Goal: Check status: Check status

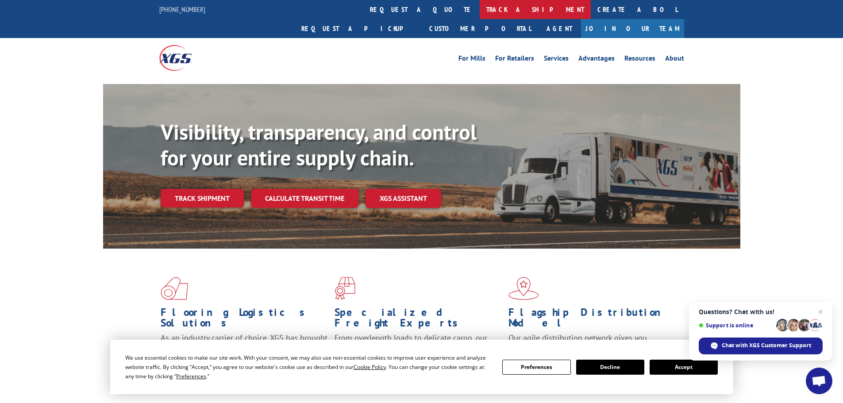
click at [480, 8] on link "track a shipment" at bounding box center [535, 9] width 111 height 19
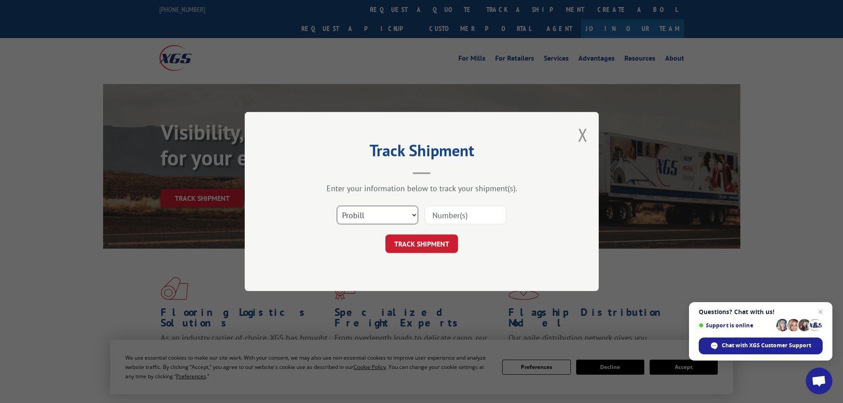
click at [360, 210] on select "Select category... Probill BOL PO" at bounding box center [377, 215] width 81 height 19
select select "bol"
click at [337, 206] on select "Select category... Probill BOL PO" at bounding box center [377, 215] width 81 height 19
click at [451, 219] on input at bounding box center [465, 215] width 81 height 19
paste input "14793272"
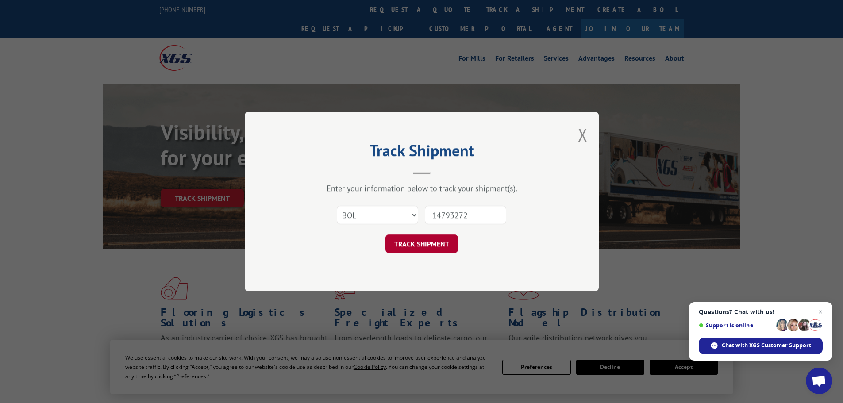
type input "14793272"
click at [439, 250] on button "TRACK SHIPMENT" at bounding box center [421, 243] width 73 height 19
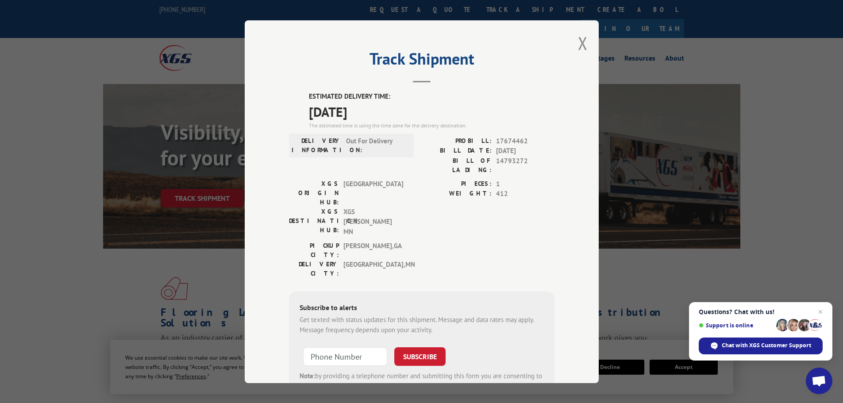
click at [511, 161] on span "14793272" at bounding box center [525, 165] width 58 height 19
copy span "14793272"
click at [518, 189] on span "412" at bounding box center [525, 194] width 58 height 10
drag, startPoint x: 339, startPoint y: 134, endPoint x: 396, endPoint y: 138, distance: 57.2
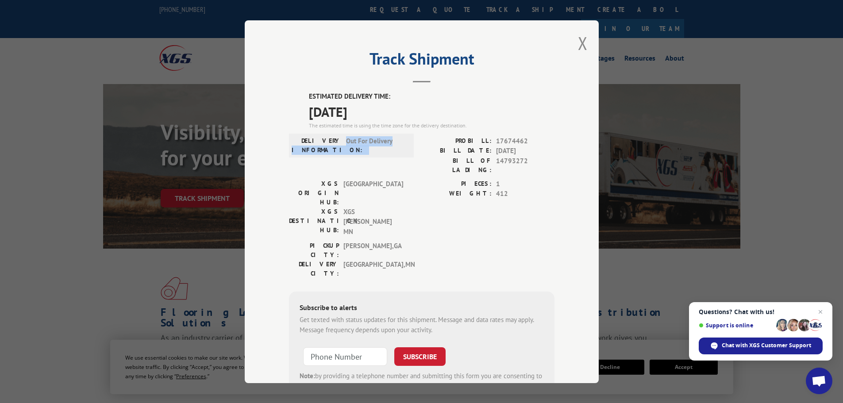
click at [396, 138] on div "DELIVERY INFORMATION: Out For Delivery" at bounding box center [351, 145] width 125 height 24
click at [422, 144] on label "PROBILL:" at bounding box center [457, 141] width 70 height 10
click at [371, 96] on label "ESTIMATED DELIVERY TIME:" at bounding box center [432, 97] width 246 height 10
click at [350, 111] on span "[DATE]" at bounding box center [432, 111] width 246 height 20
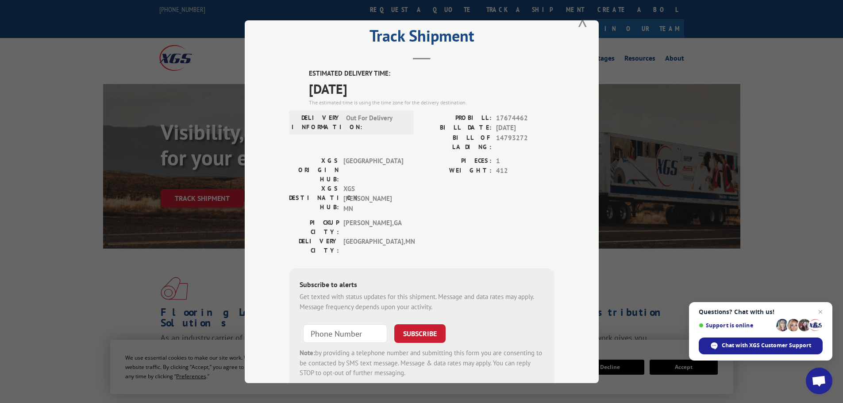
scroll to position [35, 0]
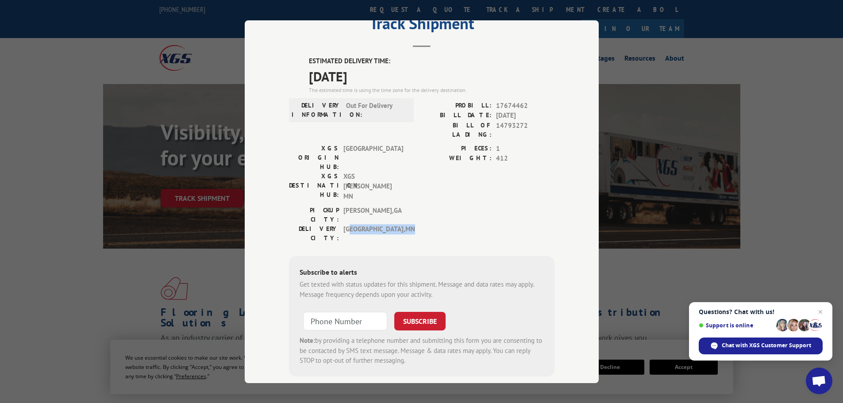
drag, startPoint x: 395, startPoint y: 180, endPoint x: 346, endPoint y: 177, distance: 49.2
click at [346, 206] on div "PICKUP CITY: [GEOGRAPHIC_DATA] , [GEOGRAPHIC_DATA]: [GEOGRAPHIC_DATA] , [GEOGRA…" at bounding box center [348, 224] width 119 height 37
click at [432, 167] on div "PIECES: 1 WEIGHT: 412" at bounding box center [488, 174] width 133 height 62
click at [506, 103] on span "17674462" at bounding box center [525, 105] width 58 height 10
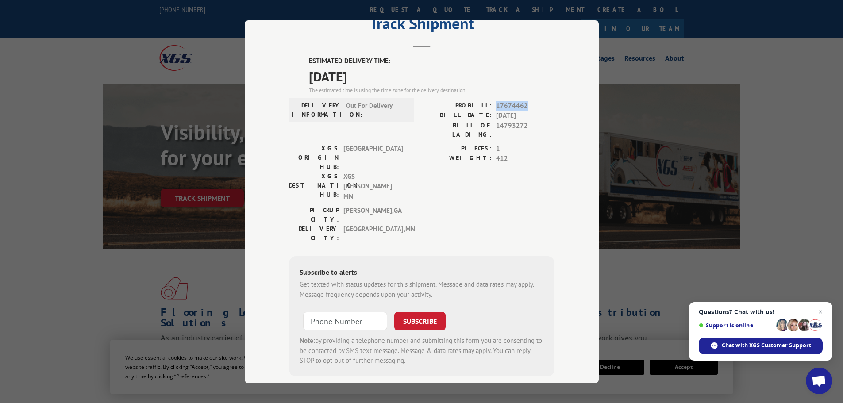
copy span "17674462"
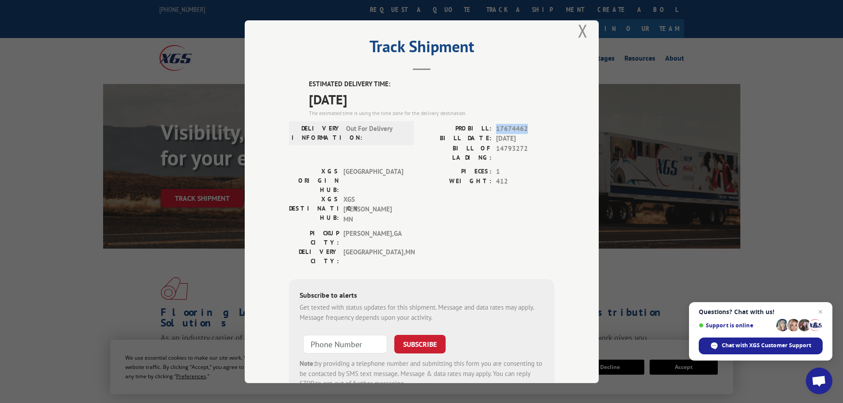
scroll to position [0, 0]
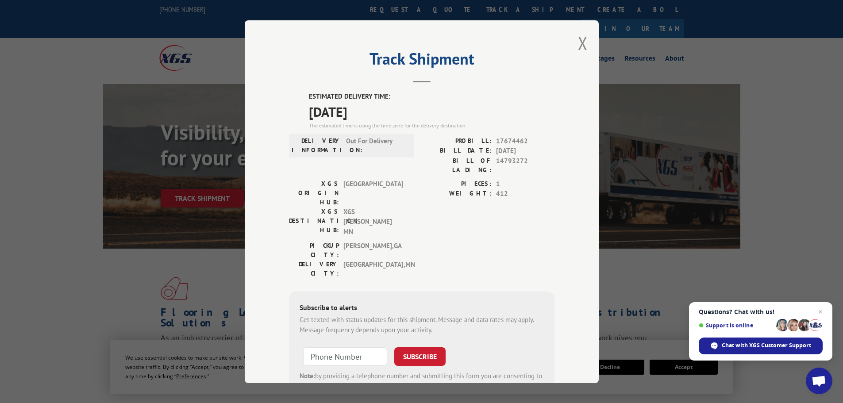
click at [584, 48] on div "Track Shipment ESTIMATED DELIVERY TIME: [DATE] The estimated time is using the …" at bounding box center [422, 201] width 354 height 363
click at [580, 46] on button "Close modal" at bounding box center [583, 42] width 10 height 23
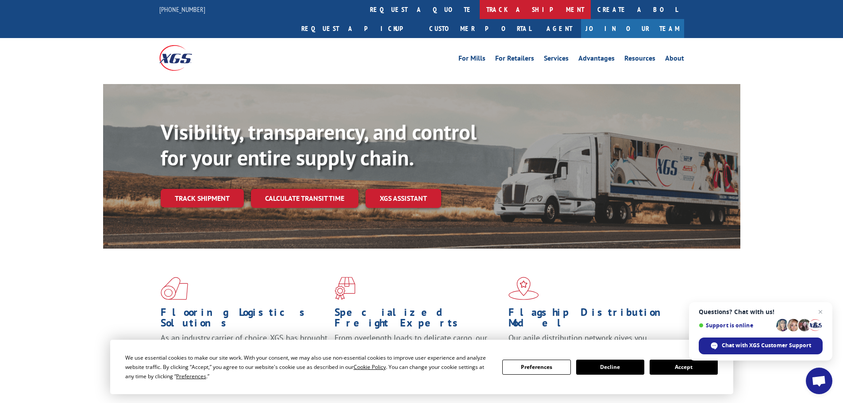
click at [480, 14] on link "track a shipment" at bounding box center [535, 9] width 111 height 19
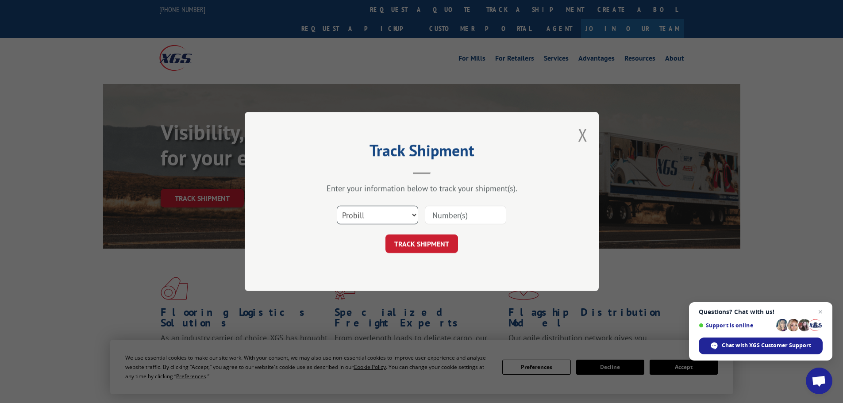
click at [355, 208] on select "Select category... Probill BOL PO" at bounding box center [377, 215] width 81 height 19
click at [337, 206] on select "Select category... Probill BOL PO" at bounding box center [377, 215] width 81 height 19
click at [473, 203] on div "Select category... Probill BOL PO" at bounding box center [421, 214] width 265 height 29
click at [467, 214] on input at bounding box center [465, 215] width 81 height 19
paste input "17674462"
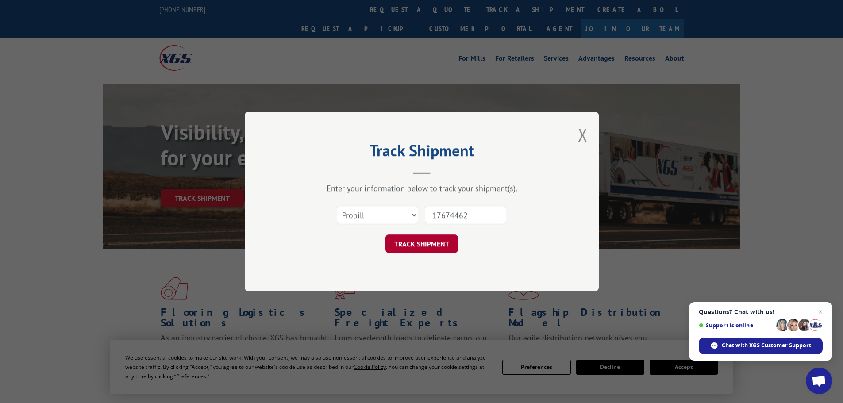
type input "17674462"
click at [441, 248] on button "TRACK SHIPMENT" at bounding box center [421, 243] width 73 height 19
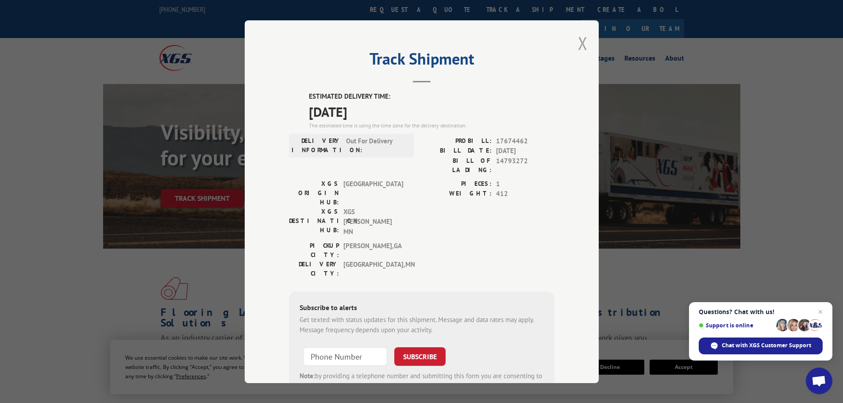
click at [578, 44] on button "Close modal" at bounding box center [583, 42] width 10 height 23
